Goal: Submit feedback/report problem: Submit feedback/report problem

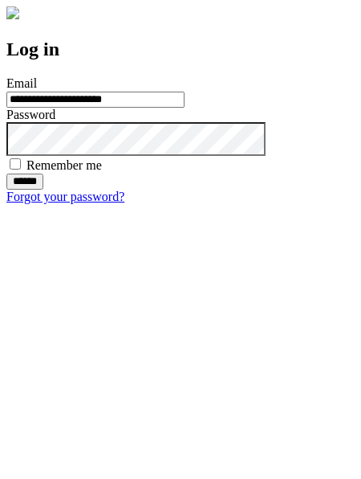
type input "**********"
click at [43, 190] on input "******" at bounding box center [24, 181] width 37 height 16
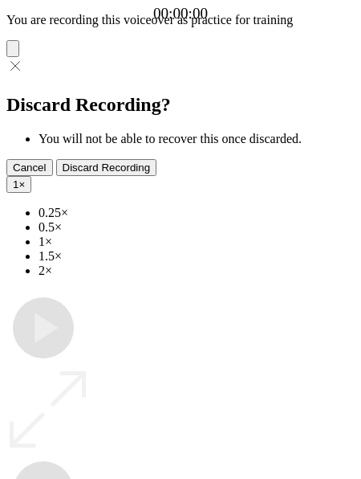
type input "**********"
